Goal: Find specific page/section: Find specific page/section

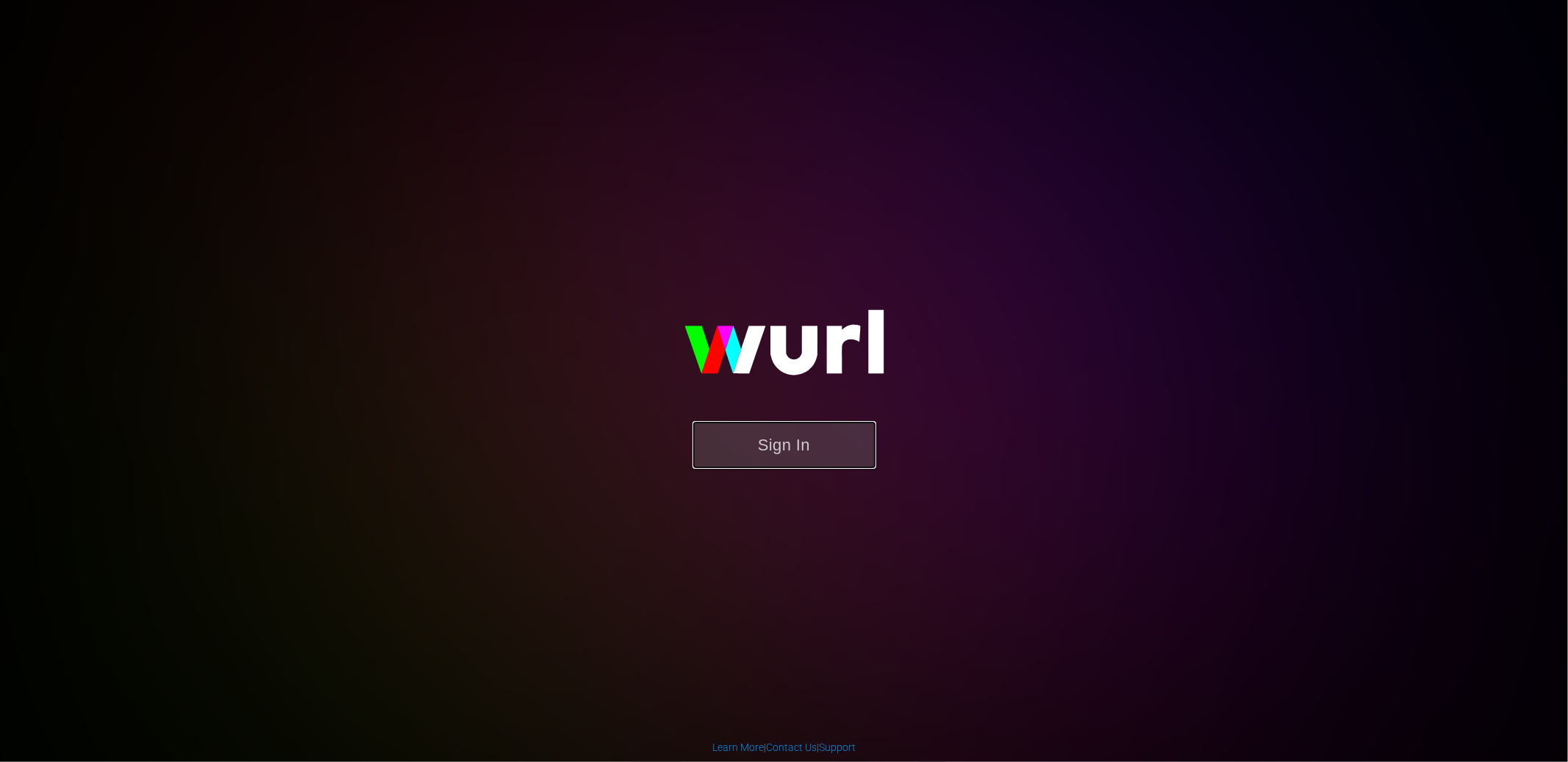
click at [841, 450] on button "Sign In" at bounding box center [784, 445] width 183 height 48
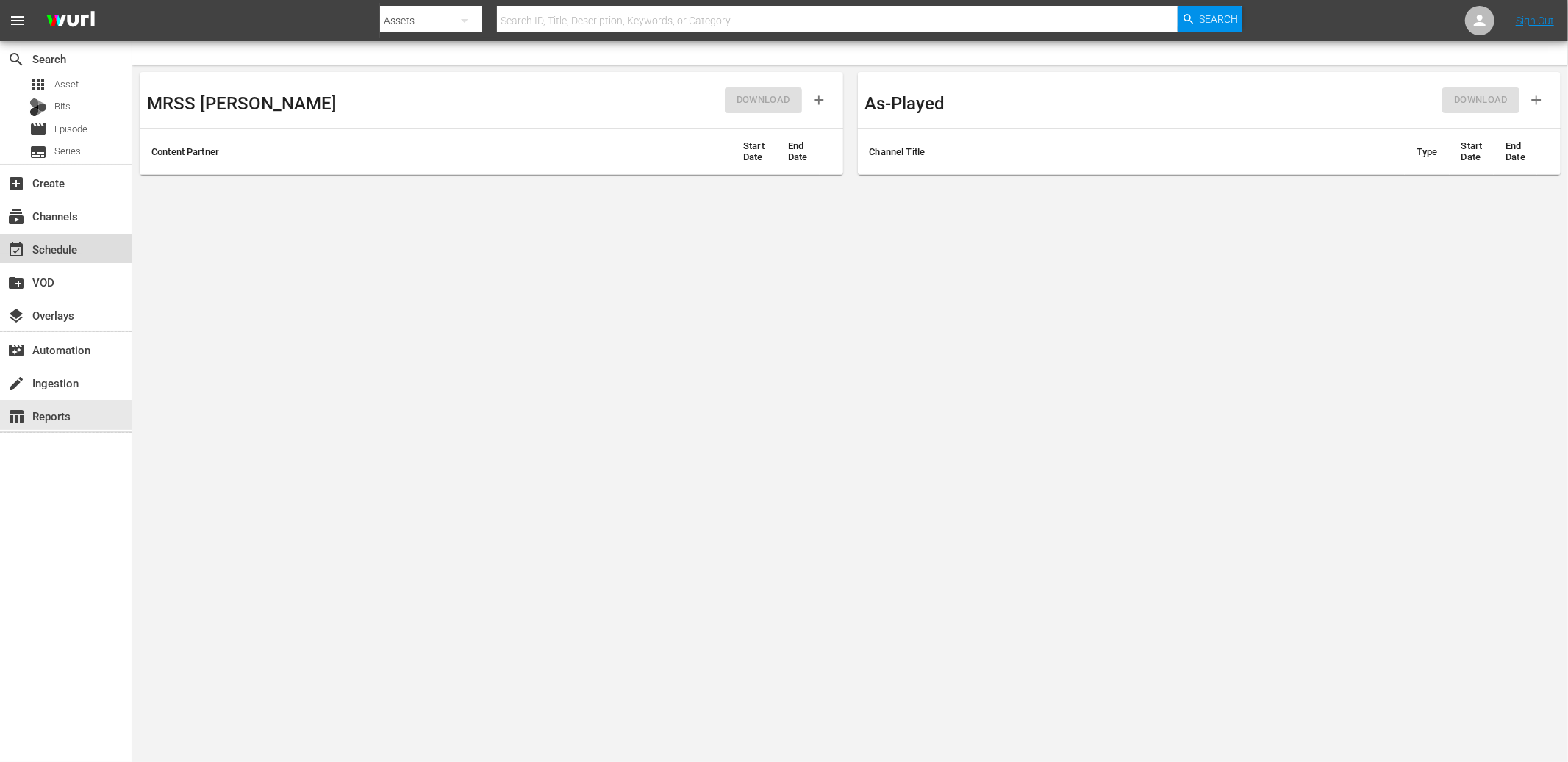
click at [80, 252] on div "event_available Schedule" at bounding box center [41, 247] width 83 height 13
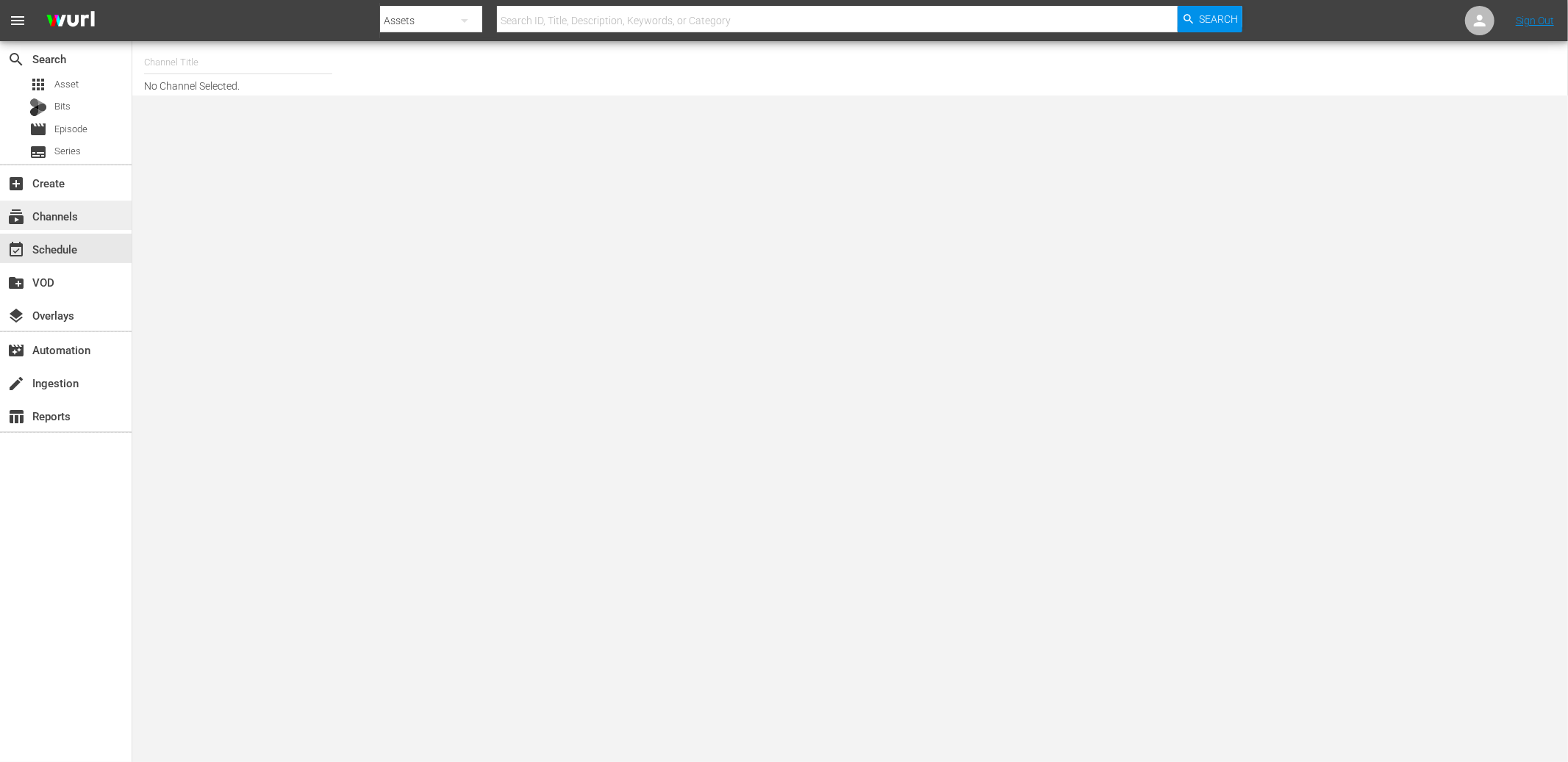
click at [65, 205] on div "subscriptions Channels" at bounding box center [65, 215] width 131 height 29
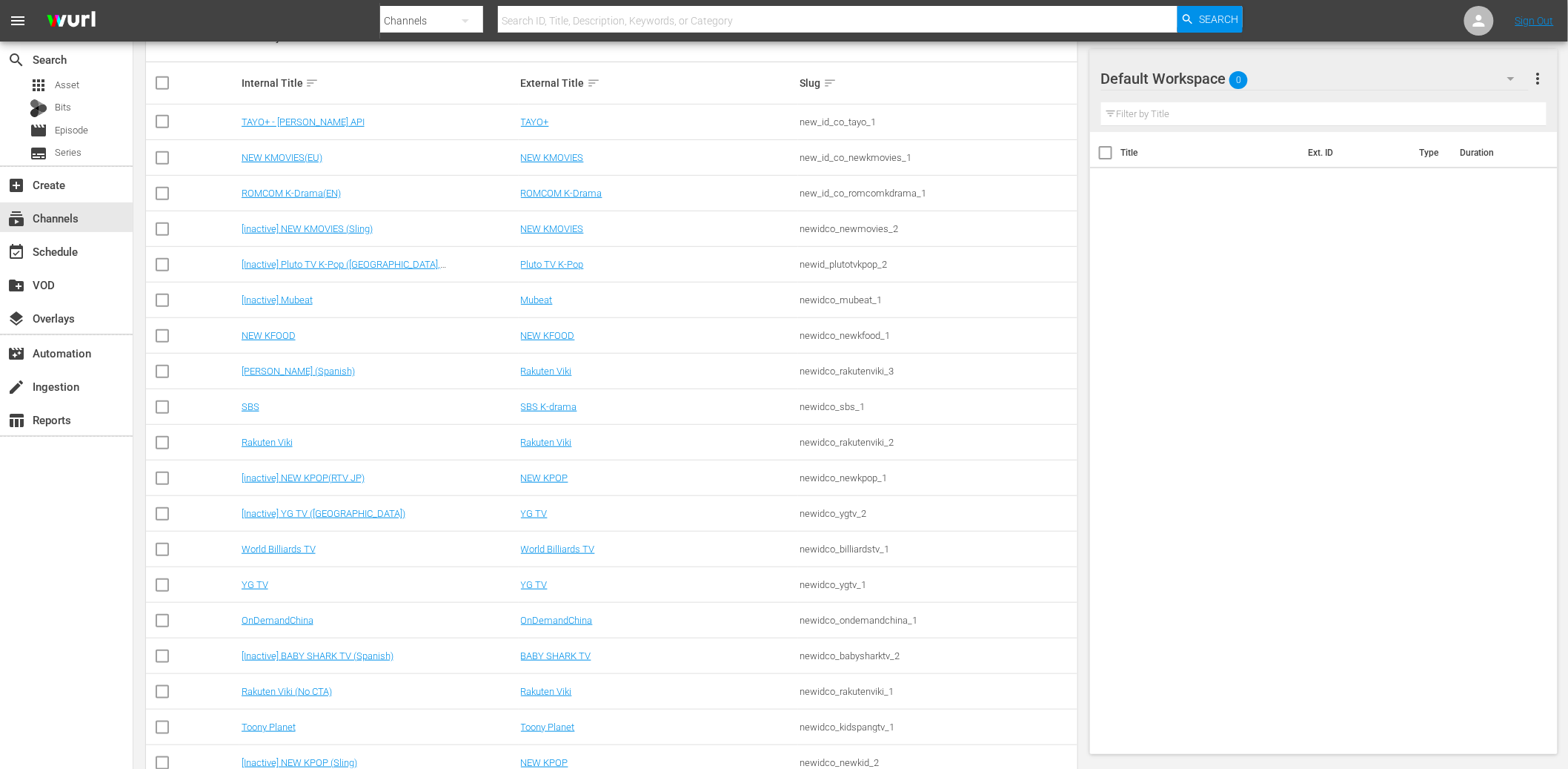
scroll to position [227, 0]
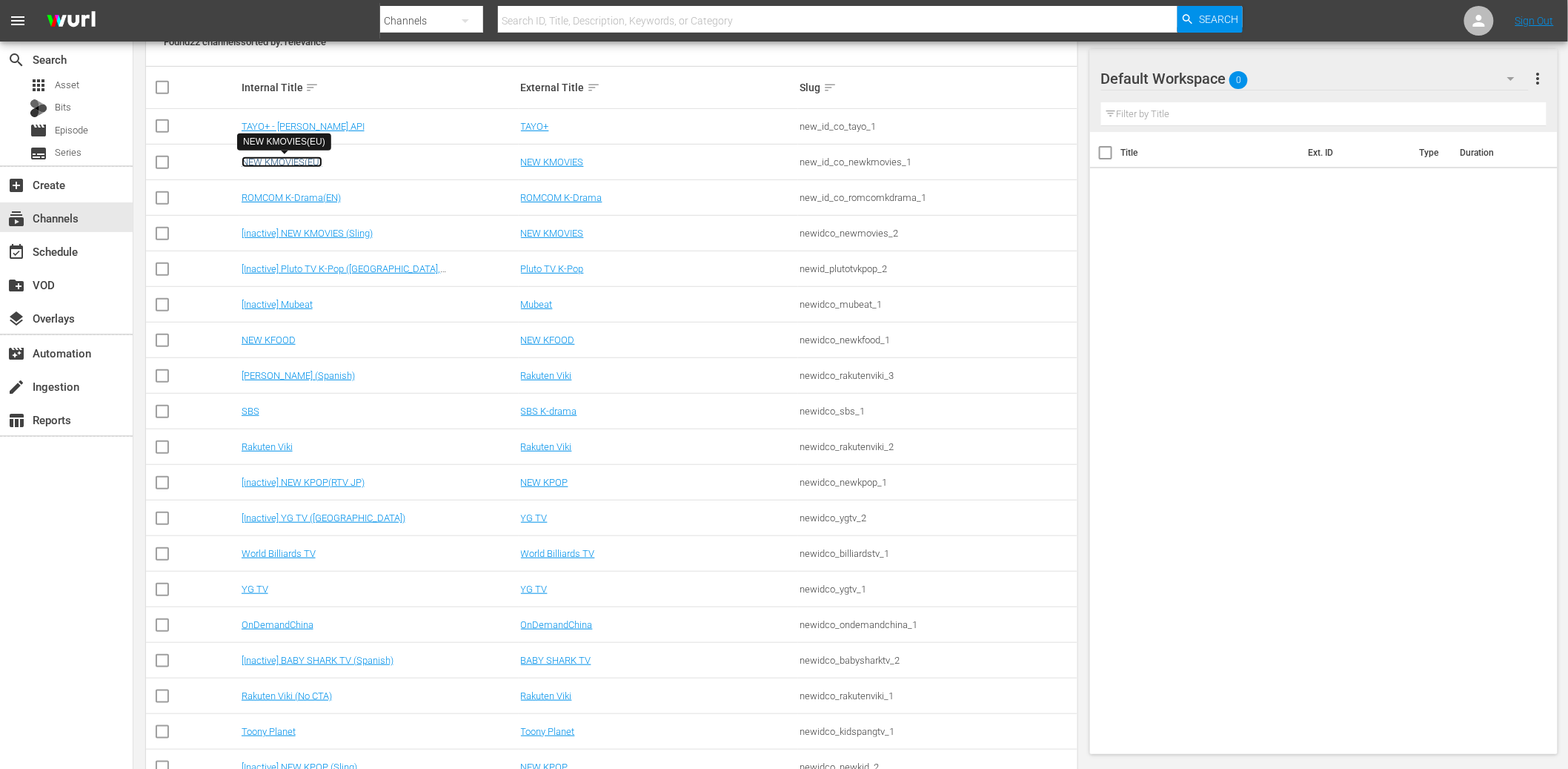
click at [303, 164] on link "NEW KMOVIES(EU)" at bounding box center [281, 162] width 80 height 11
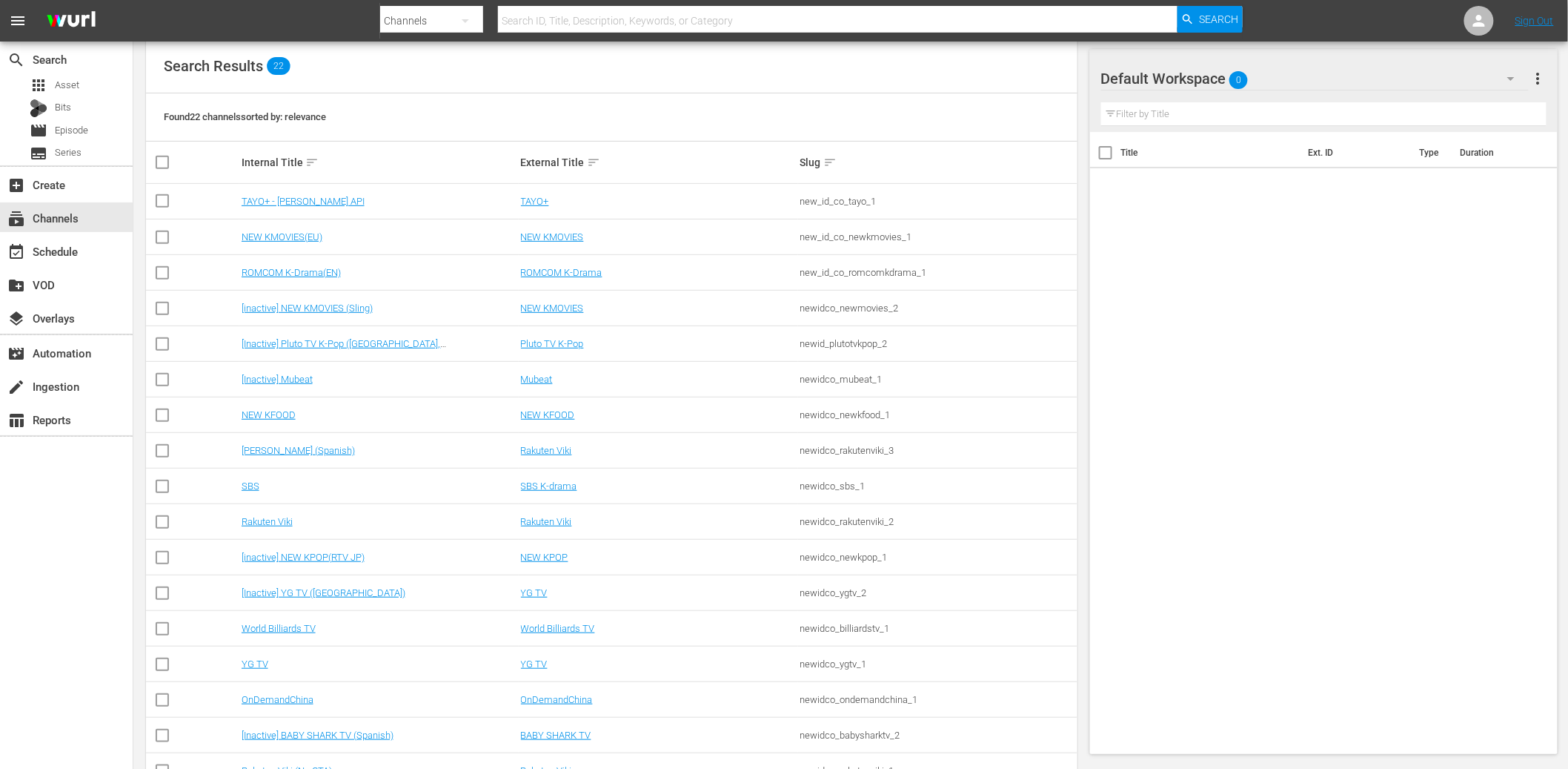
scroll to position [153, 0]
drag, startPoint x: 925, startPoint y: 235, endPoint x: 794, endPoint y: 237, distance: 131.0
click at [794, 237] on tr "NEW KMOVIES([GEOGRAPHIC_DATA]) NEW KMOVIES new_id_co_newkmovies_1" at bounding box center [611, 236] width 932 height 35
copy tr "new_id_co_newkmovies_1"
